Goal: Task Accomplishment & Management: Manage account settings

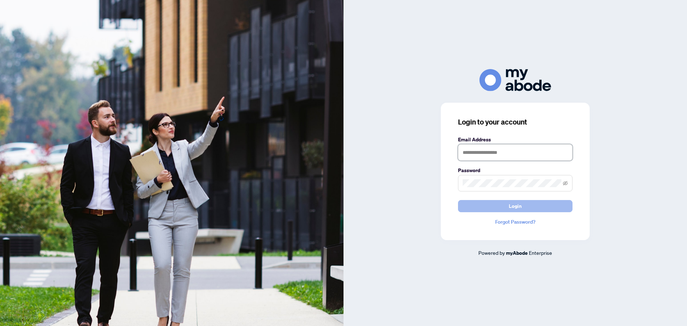
type input "**********"
click at [517, 206] on span "Login" at bounding box center [515, 205] width 13 height 11
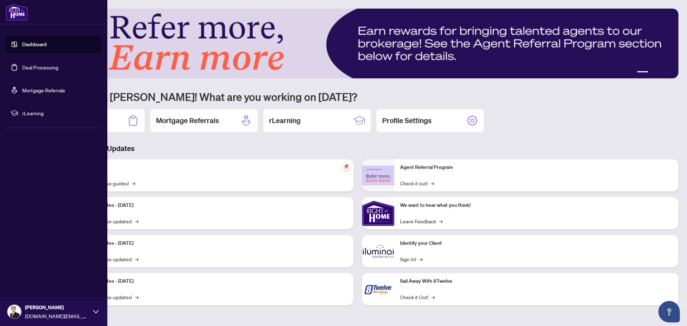
click at [38, 68] on link "Deal Processing" at bounding box center [40, 67] width 36 height 6
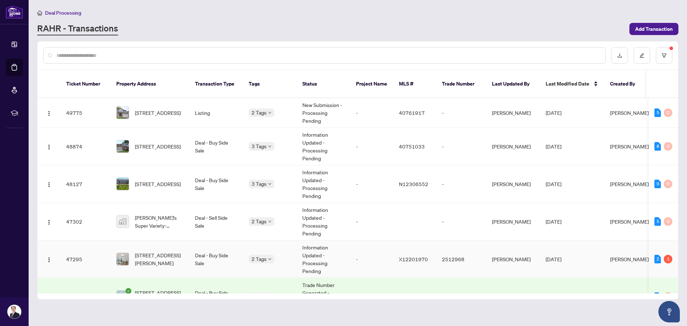
click at [185, 250] on td "[STREET_ADDRESS][PERSON_NAME]" at bounding box center [150, 259] width 79 height 38
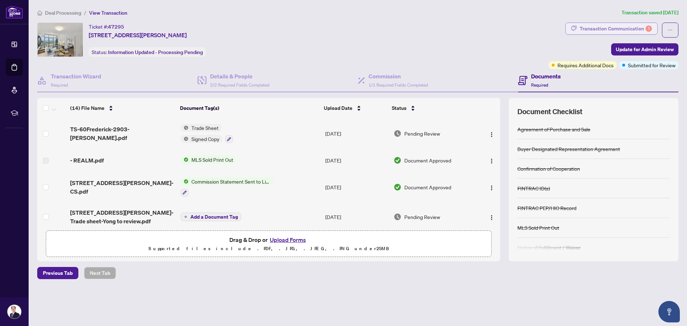
click at [621, 25] on div "Transaction Communication 1" at bounding box center [615, 28] width 72 height 11
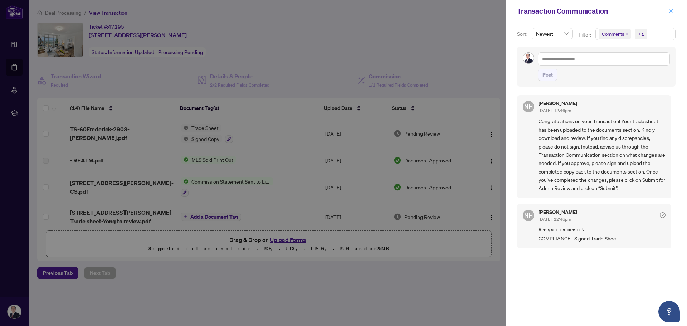
click at [668, 12] on icon "close" at bounding box center [670, 11] width 5 height 5
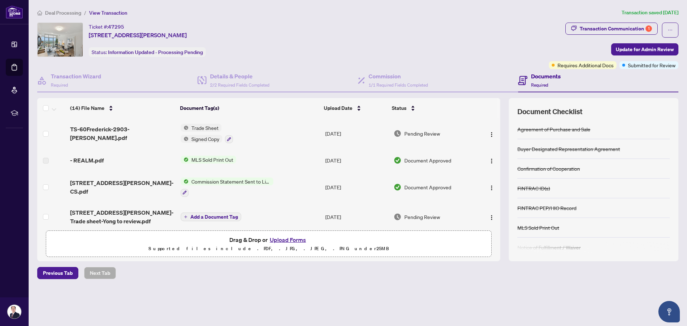
click at [515, 44] on div "Ticket #: 47295 [STREET_ADDRESS][PERSON_NAME] Status: Information Updated - Pro…" at bounding box center [291, 40] width 509 height 34
